Goal: Transaction & Acquisition: Obtain resource

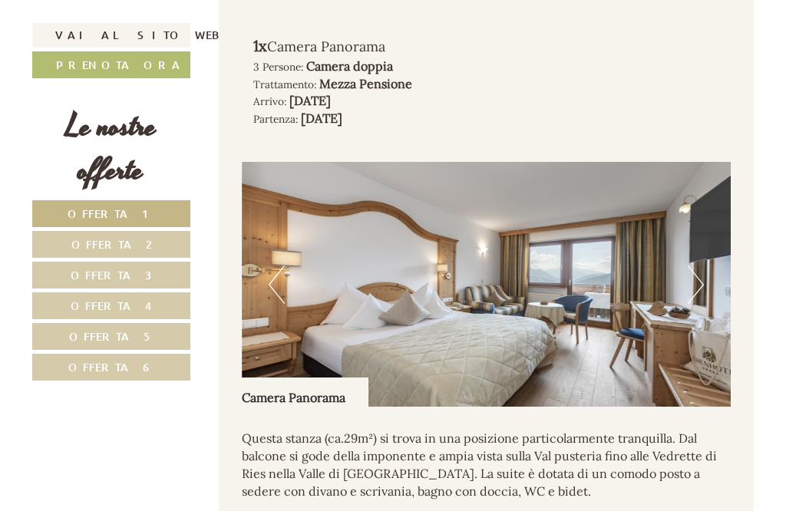
scroll to position [1770, 0]
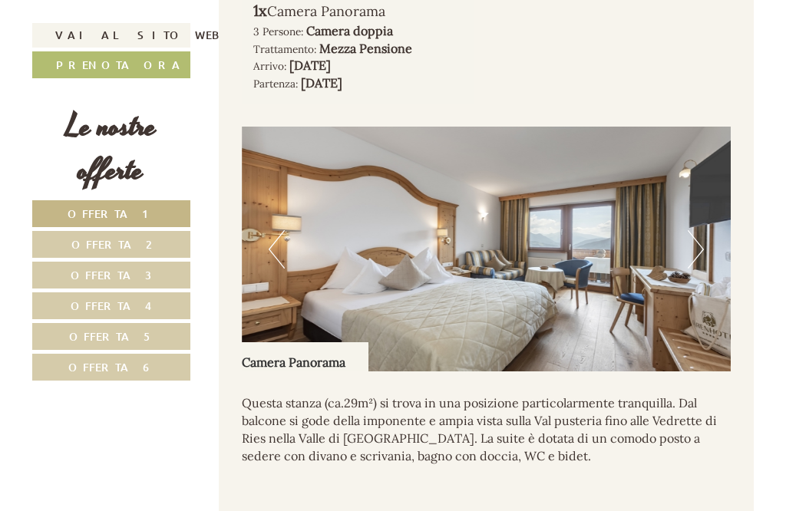
click at [699, 269] on button "Next" at bounding box center [696, 249] width 16 height 38
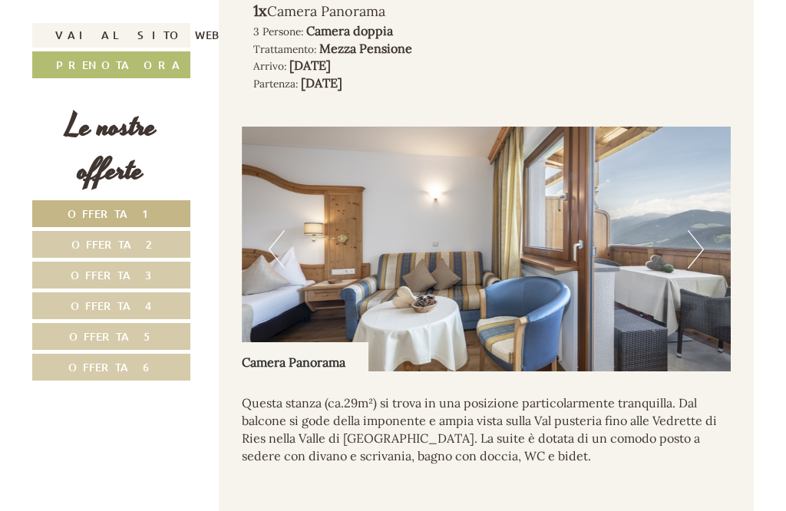
click at [703, 269] on button "Next" at bounding box center [696, 249] width 16 height 38
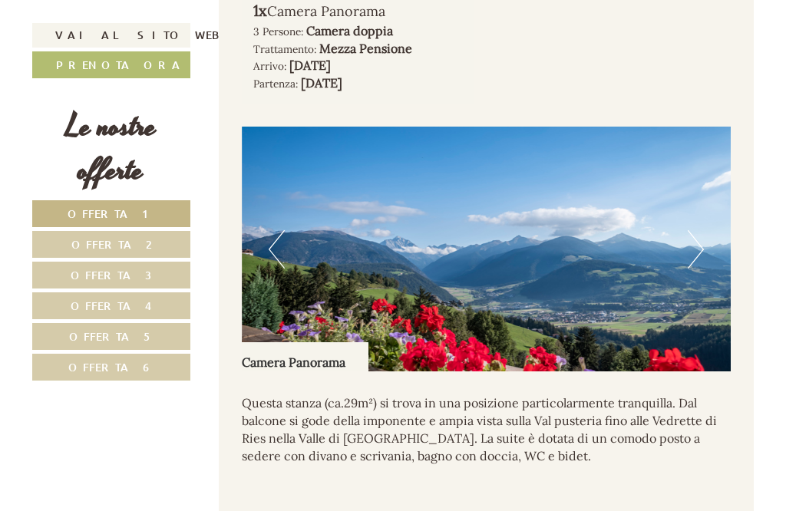
click at [697, 269] on button "Next" at bounding box center [696, 249] width 16 height 38
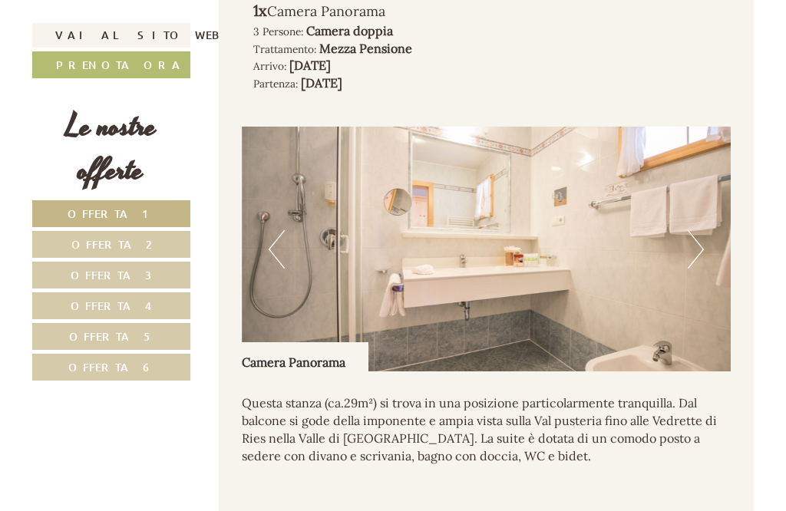
click at [712, 291] on img at bounding box center [487, 249] width 490 height 245
click at [701, 269] on button "Next" at bounding box center [696, 249] width 16 height 38
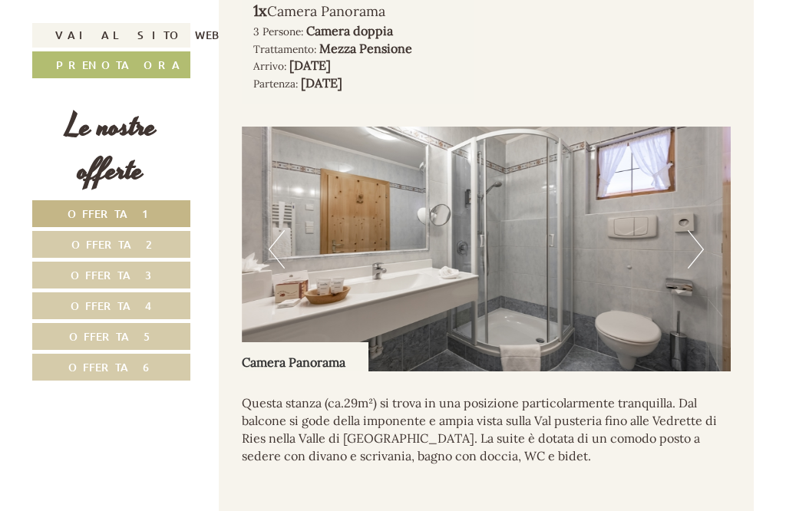
click at [702, 269] on button "Next" at bounding box center [696, 249] width 16 height 38
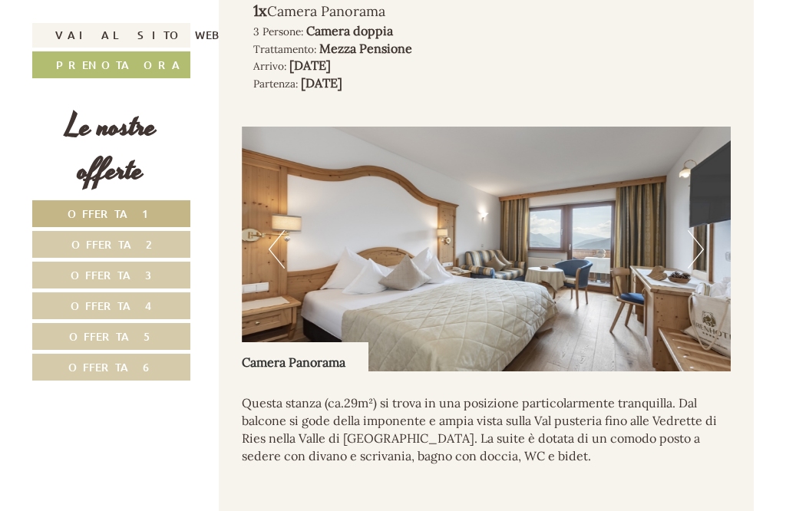
click at [704, 296] on img at bounding box center [487, 249] width 490 height 245
click at [712, 292] on img at bounding box center [487, 249] width 490 height 245
click at [704, 295] on img at bounding box center [487, 249] width 490 height 245
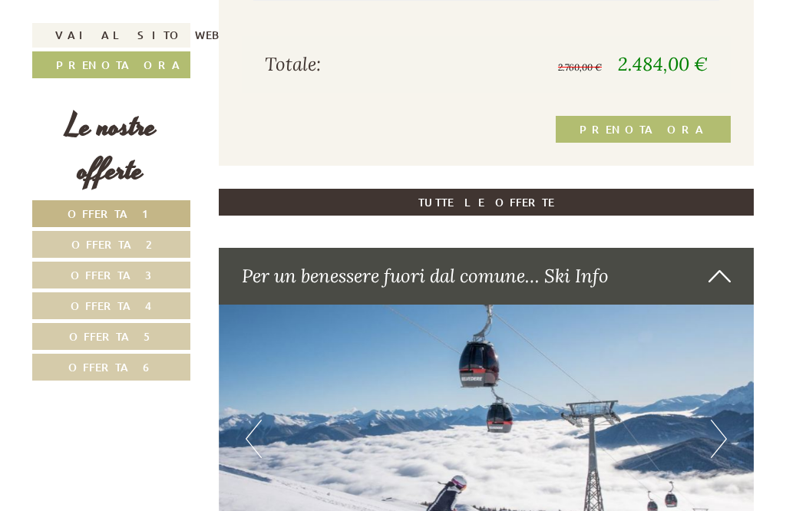
scroll to position [3339, 0]
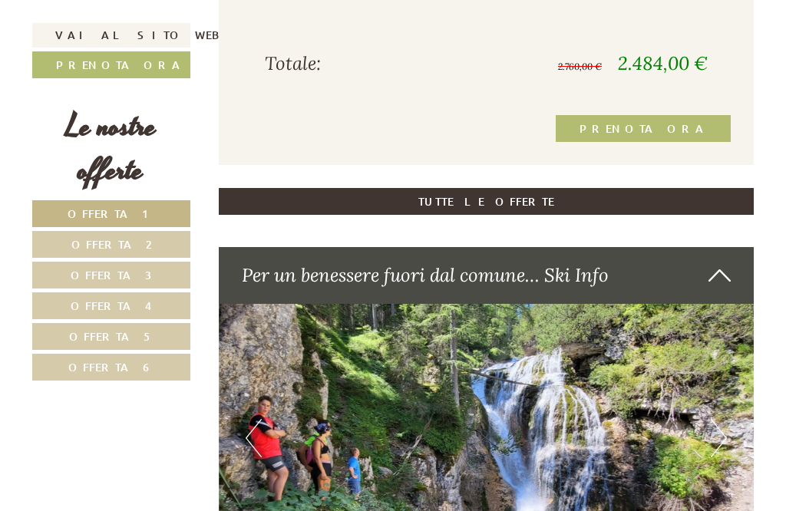
click at [649, 215] on link "TUTTE LE OFFERTE" at bounding box center [487, 201] width 536 height 27
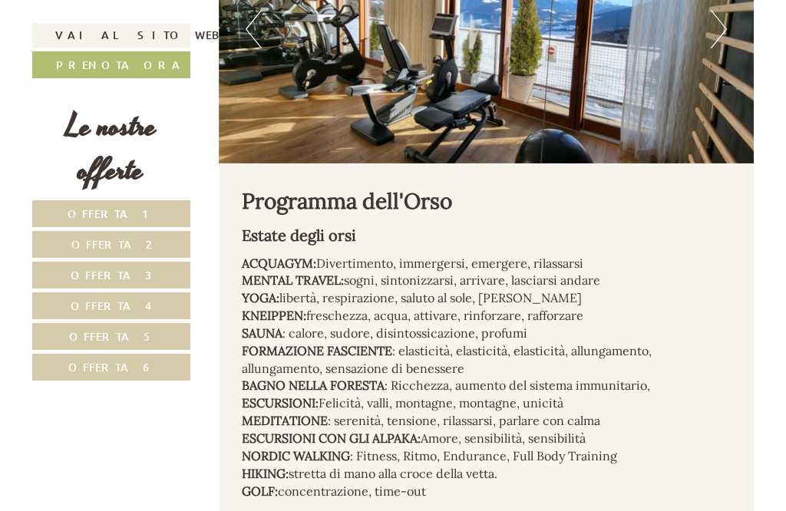
scroll to position [6502, 0]
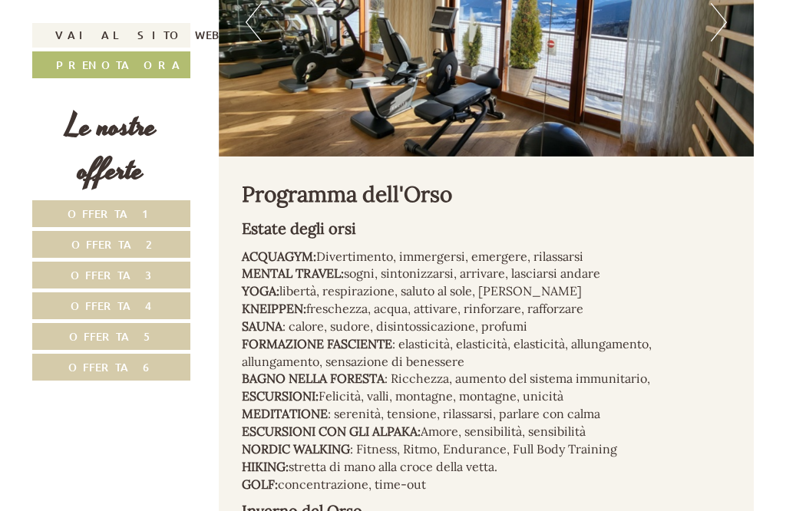
click at [736, 146] on img at bounding box center [487, 23] width 536 height 268
click at [715, 41] on button "Next" at bounding box center [719, 22] width 16 height 38
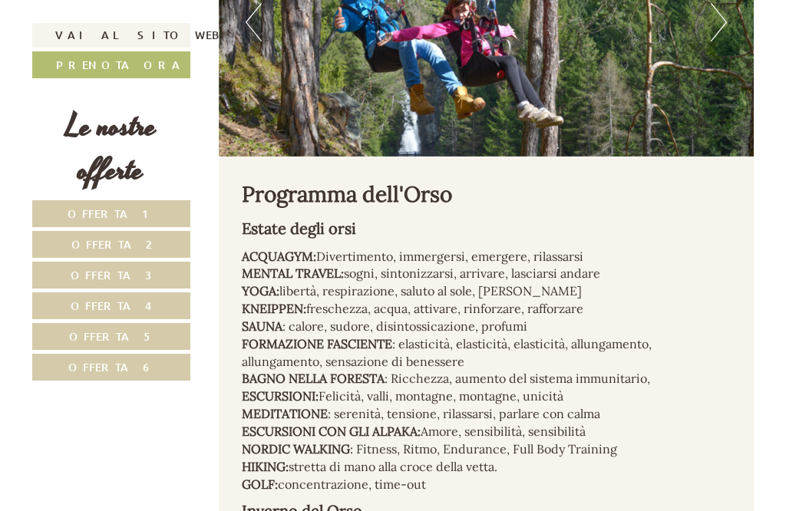
click at [722, 41] on button "Next" at bounding box center [719, 22] width 16 height 38
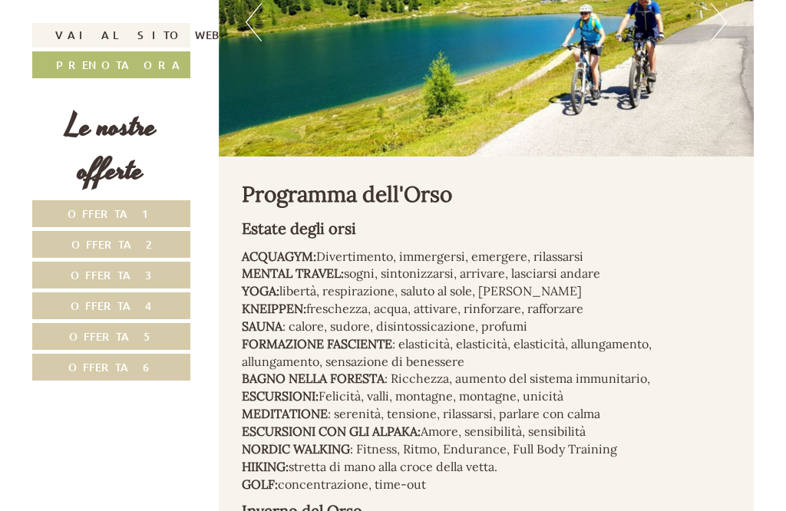
click at [736, 154] on img at bounding box center [487, 23] width 536 height 268
click at [719, 41] on button "Next" at bounding box center [719, 22] width 16 height 38
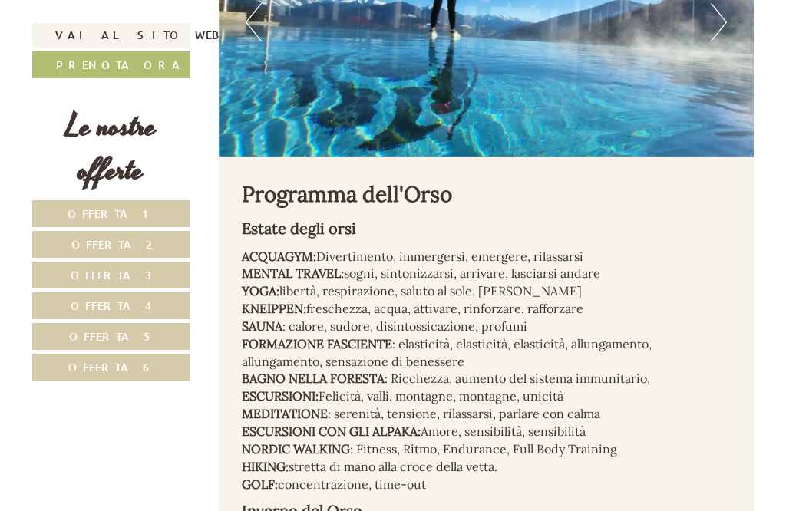
click at [722, 41] on button "Next" at bounding box center [719, 22] width 16 height 38
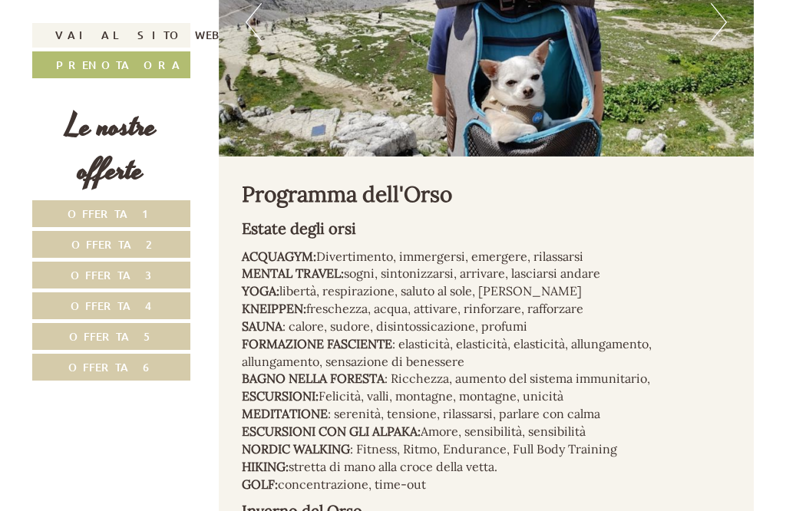
click at [735, 147] on img at bounding box center [487, 23] width 536 height 268
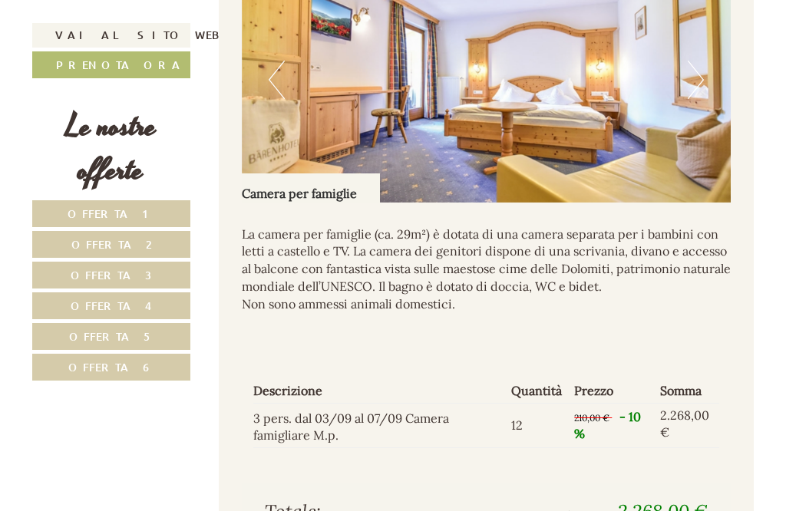
scroll to position [3820, 0]
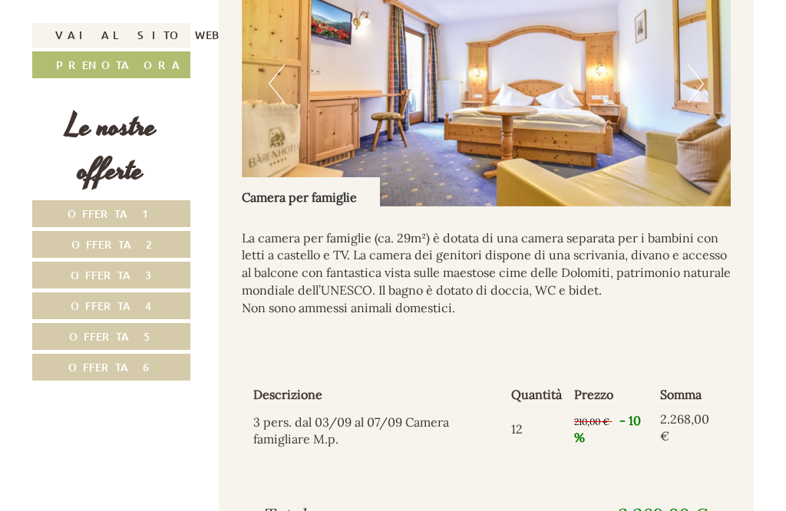
click at [108, 23] on link "Vai al sito web" at bounding box center [111, 35] width 158 height 25
